Goal: Find specific page/section: Find specific page/section

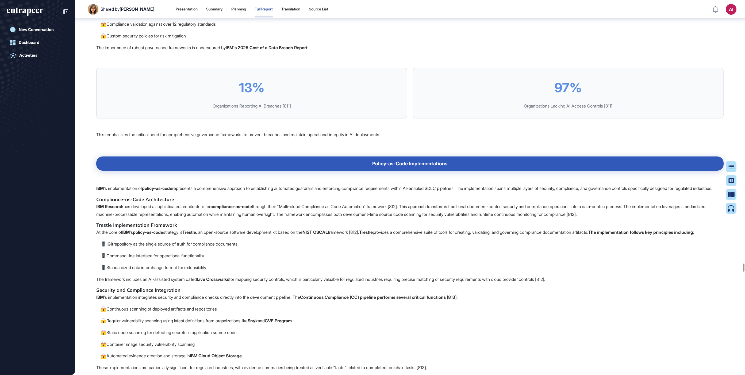
scroll to position [2, 0]
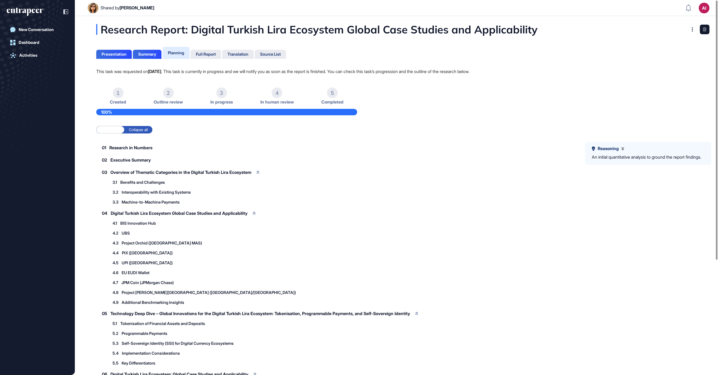
scroll to position [0, 0]
